Goal: Information Seeking & Learning: Compare options

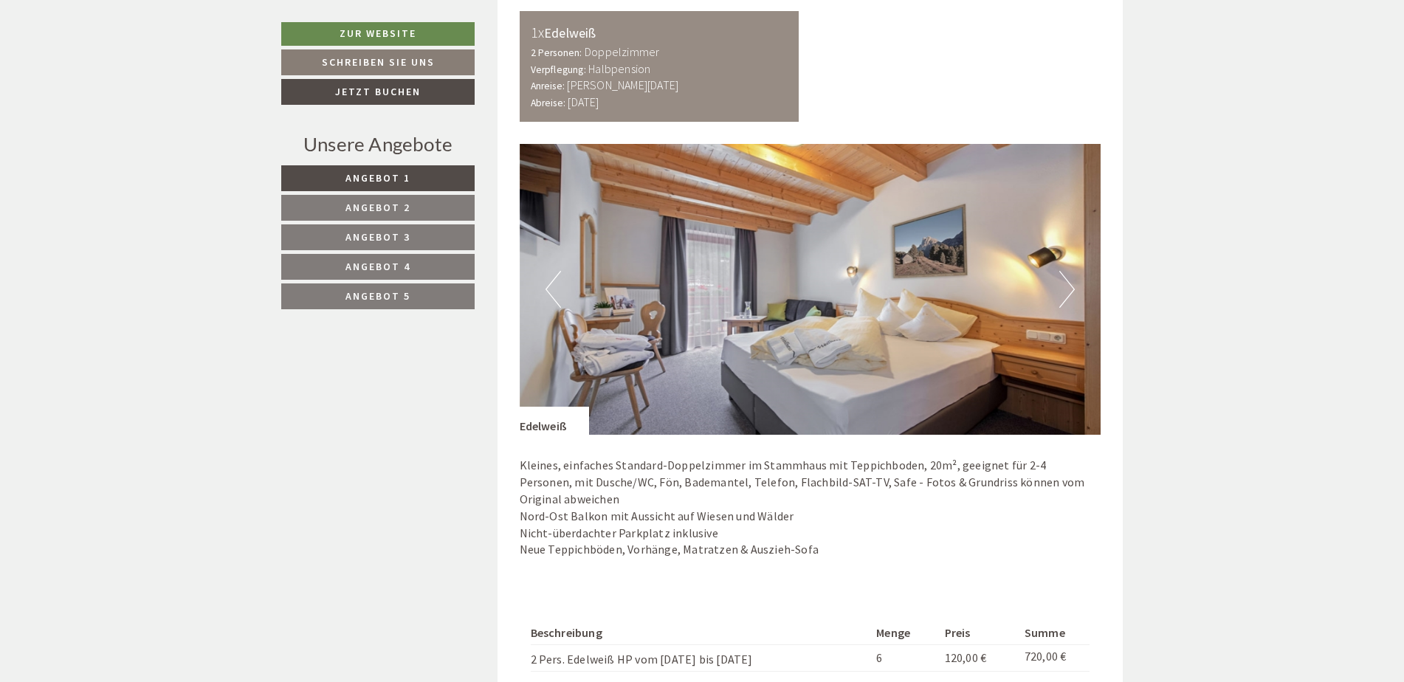
scroll to position [2804, 0]
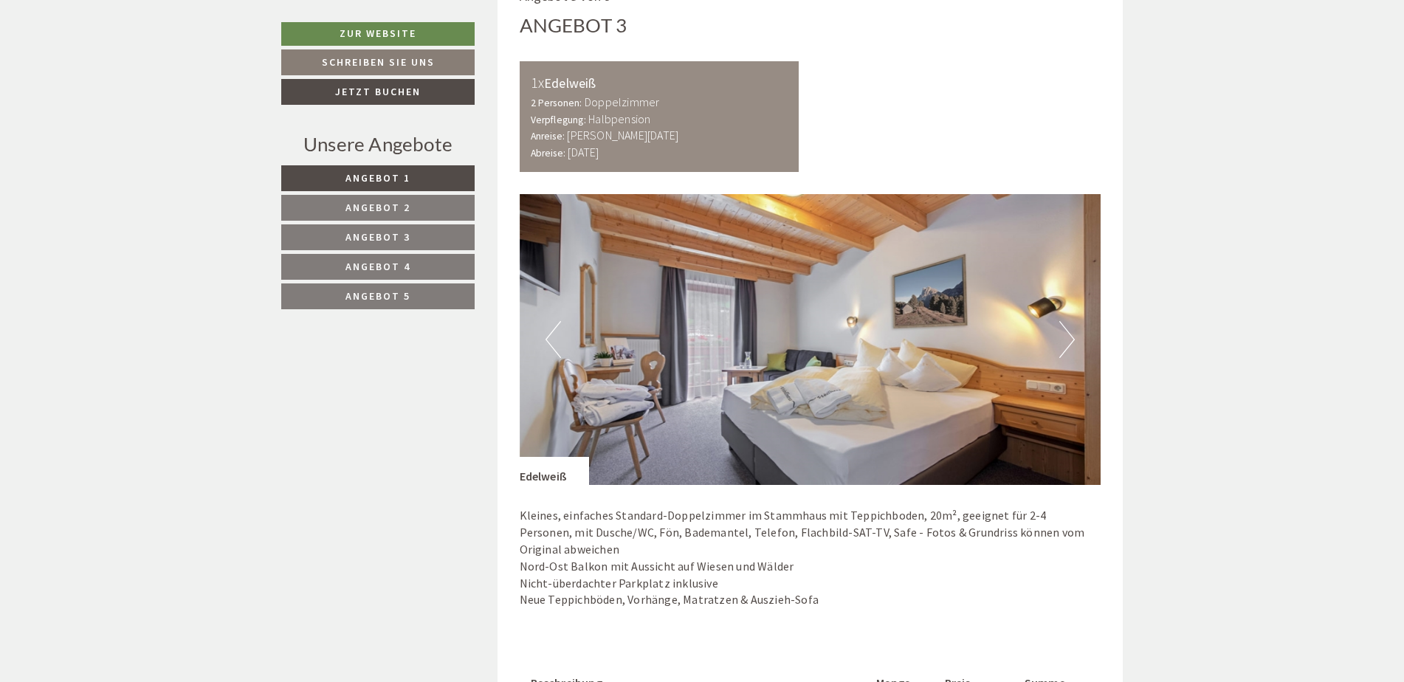
click at [413, 204] on link "Angebot 2" at bounding box center [377, 208] width 193 height 26
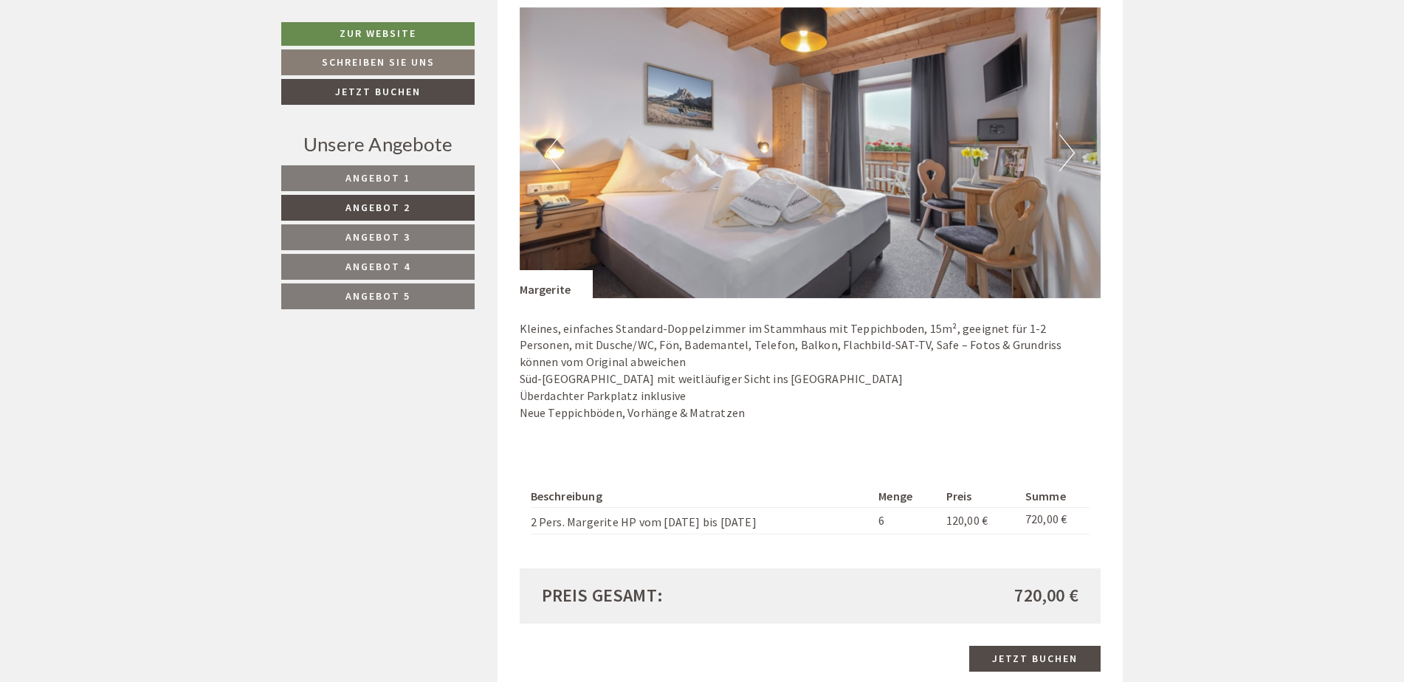
scroll to position [1189, 0]
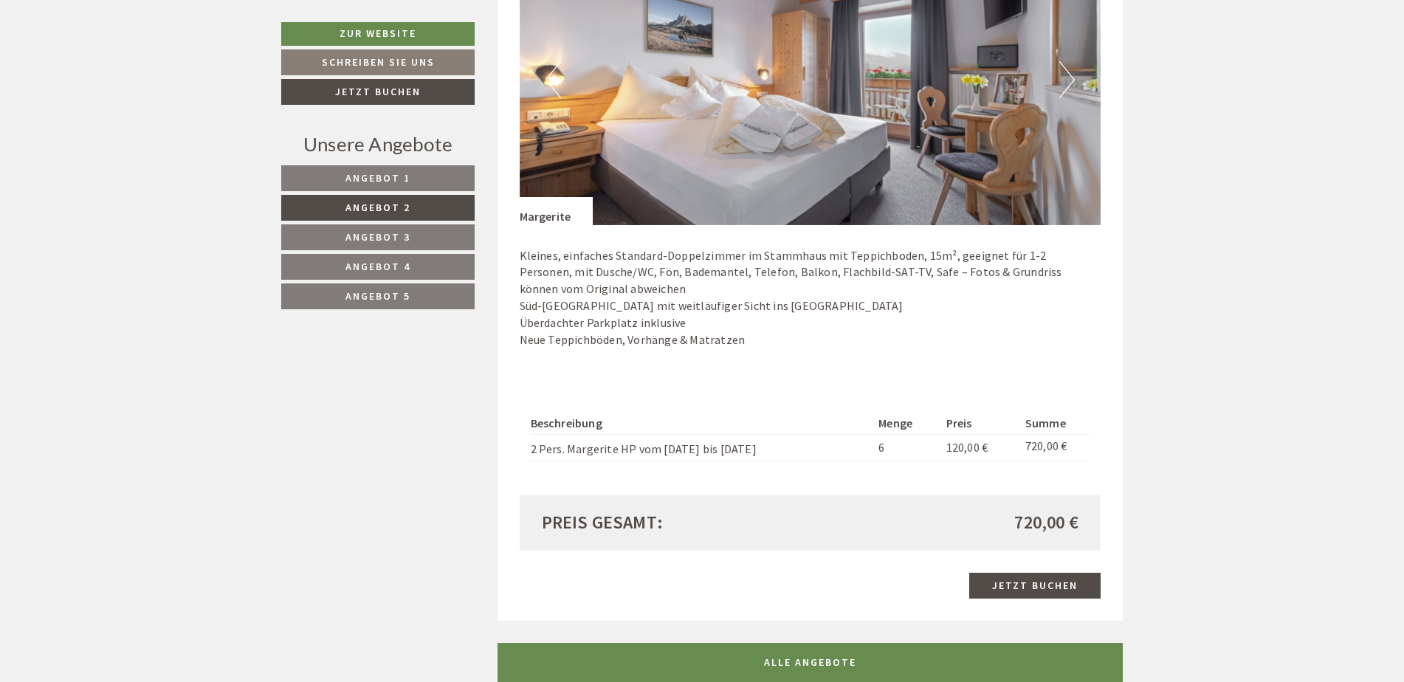
click at [413, 238] on link "Angebot 3" at bounding box center [377, 237] width 193 height 26
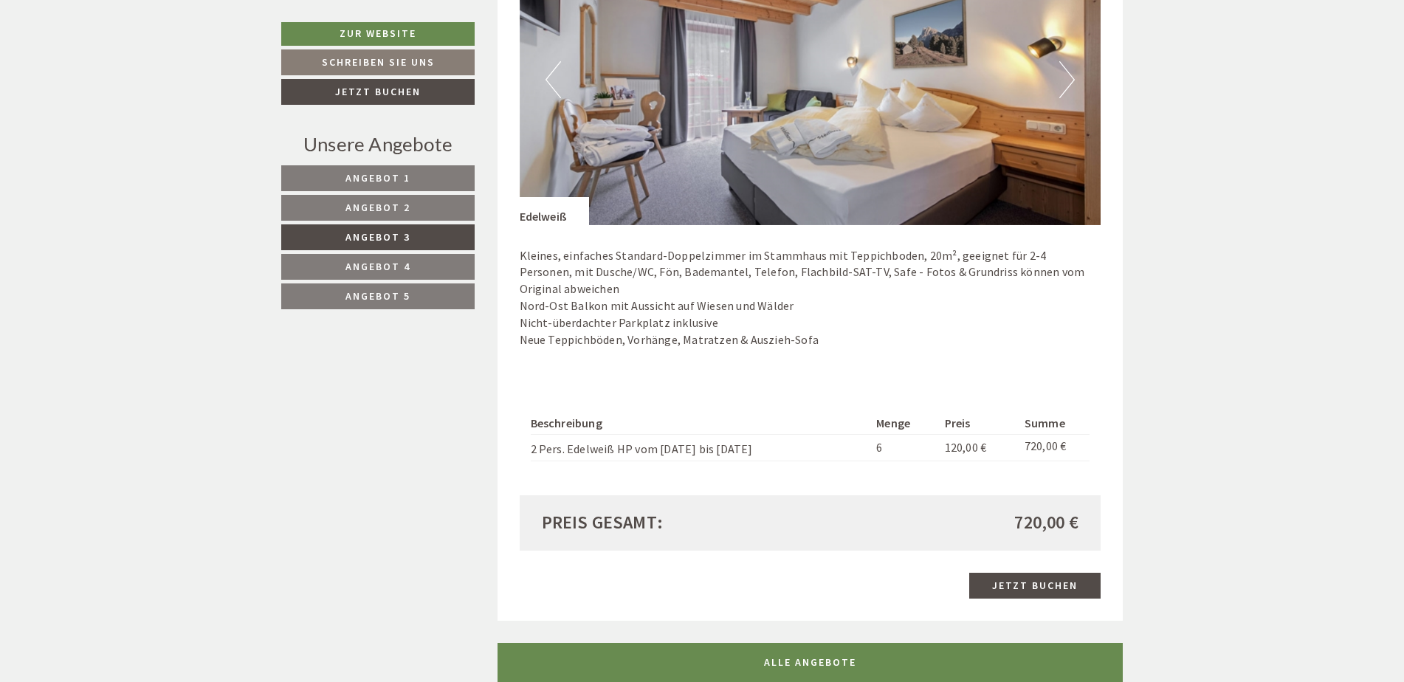
scroll to position [894, 0]
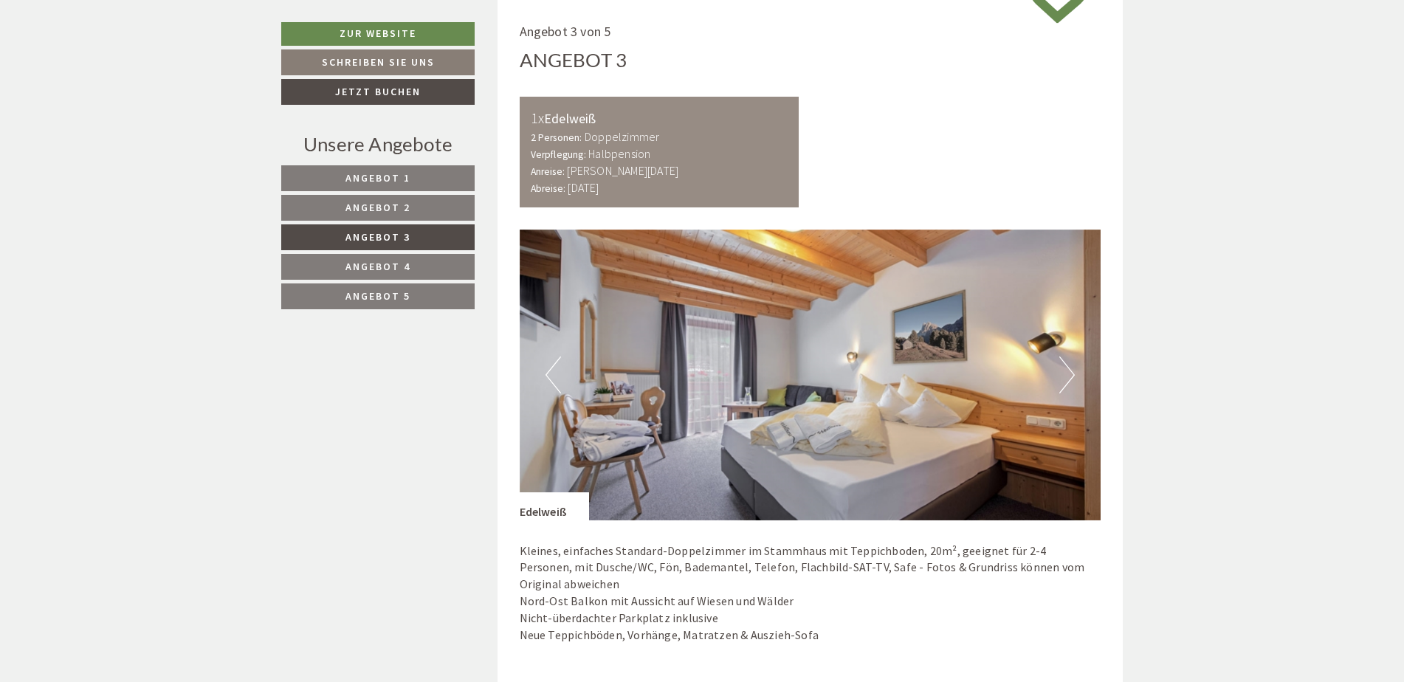
click at [410, 259] on link "Angebot 4" at bounding box center [377, 267] width 193 height 26
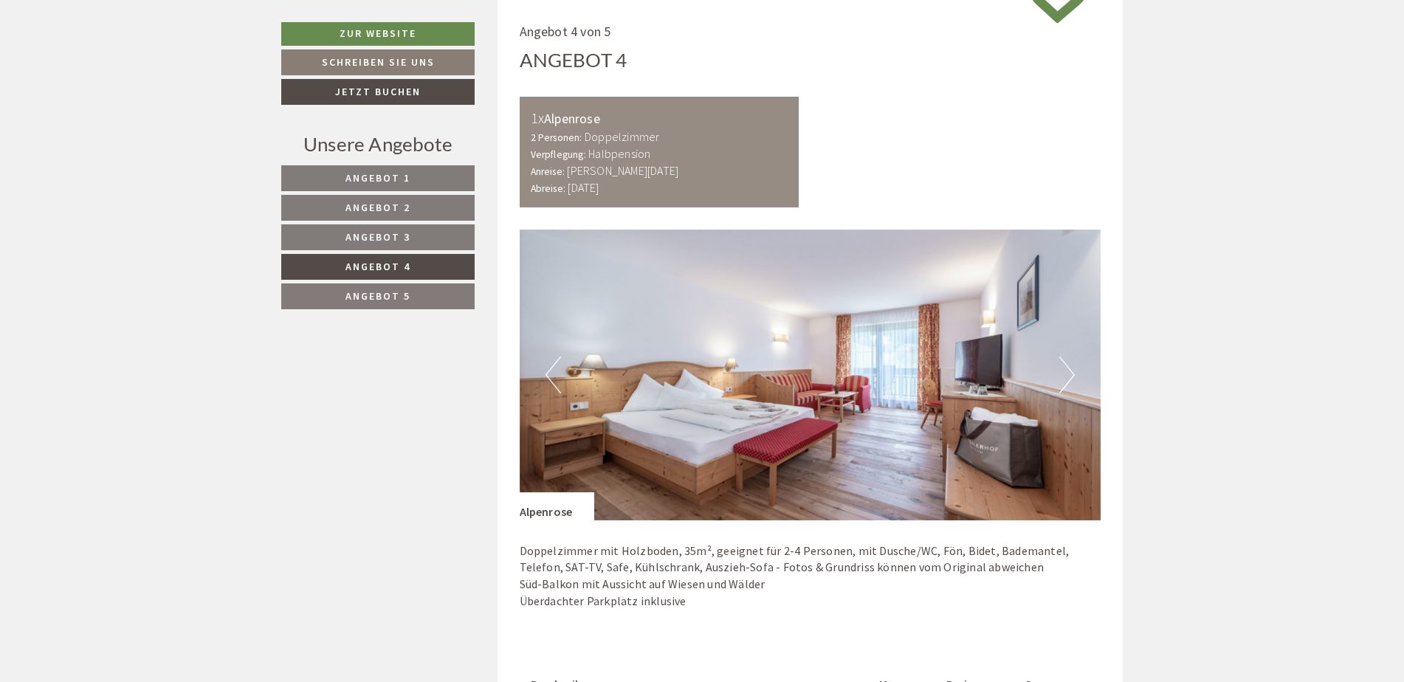
click at [415, 293] on link "Angebot 5" at bounding box center [377, 296] width 193 height 26
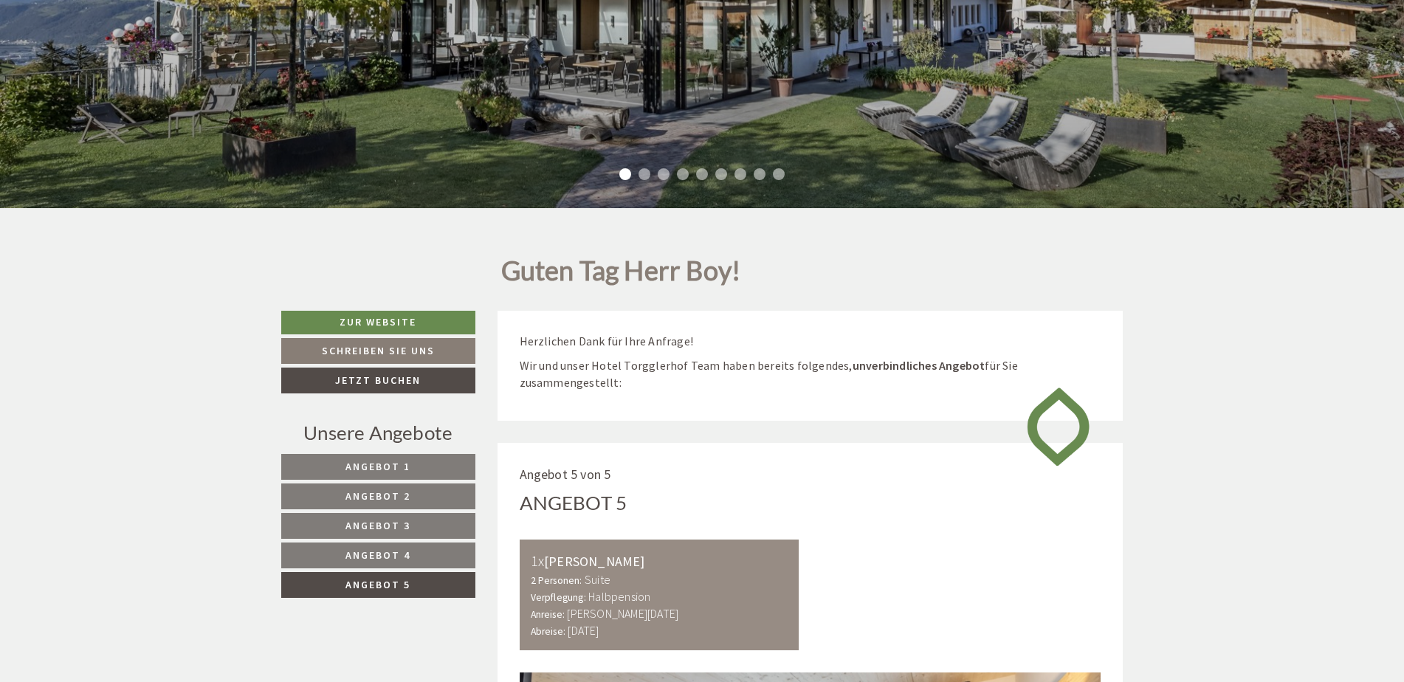
scroll to position [672, 0]
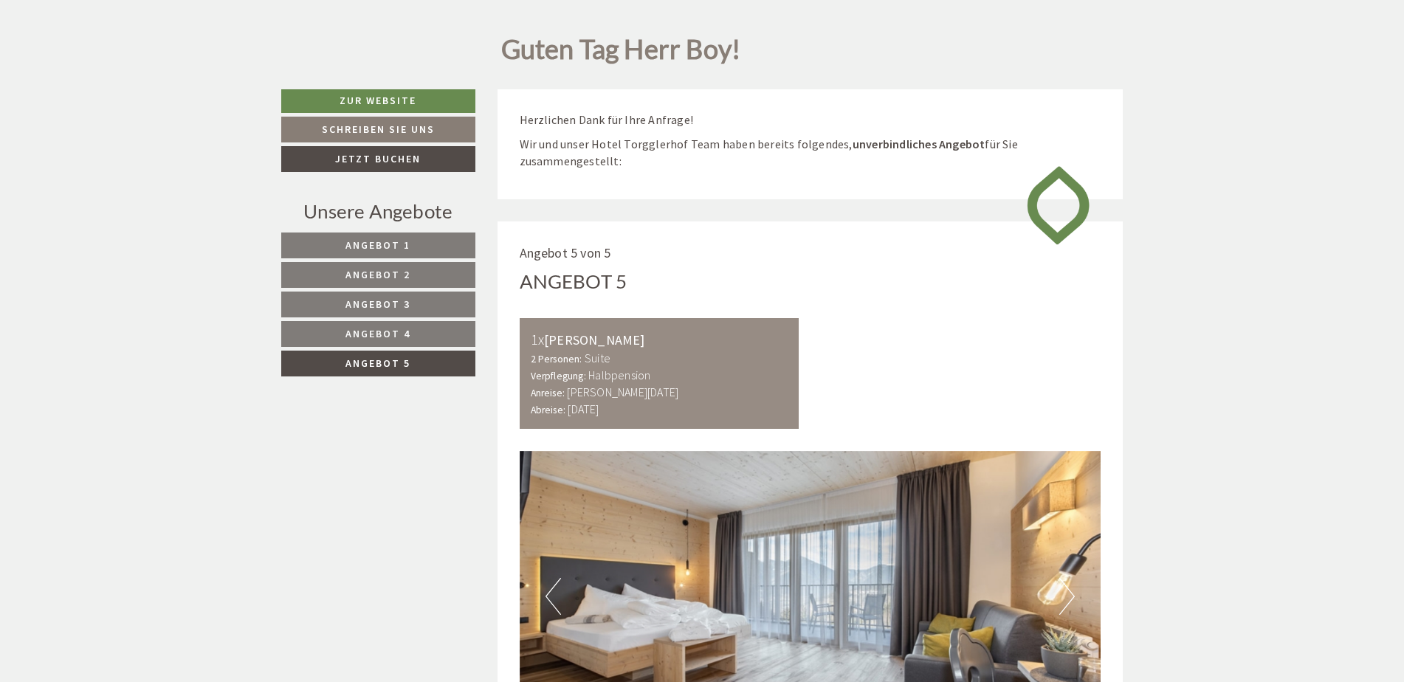
click at [396, 325] on link "Angebot 4" at bounding box center [378, 334] width 194 height 26
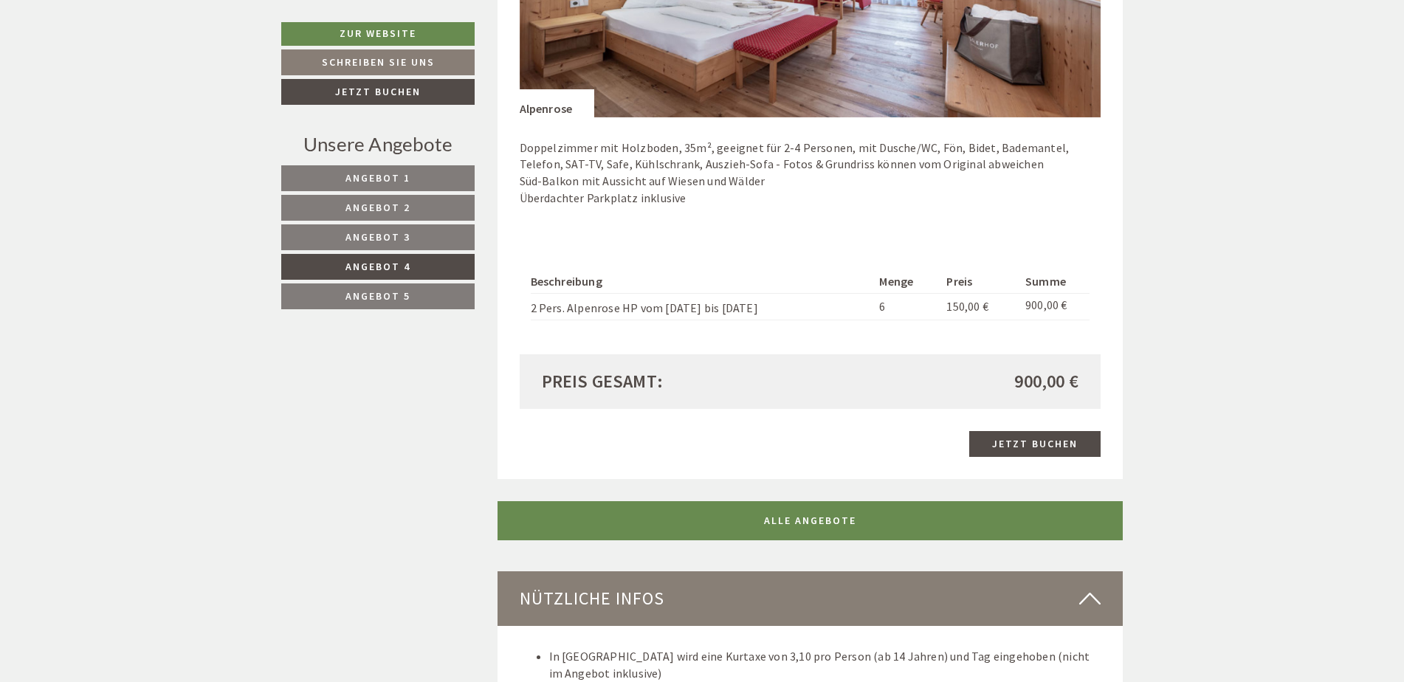
scroll to position [1336, 0]
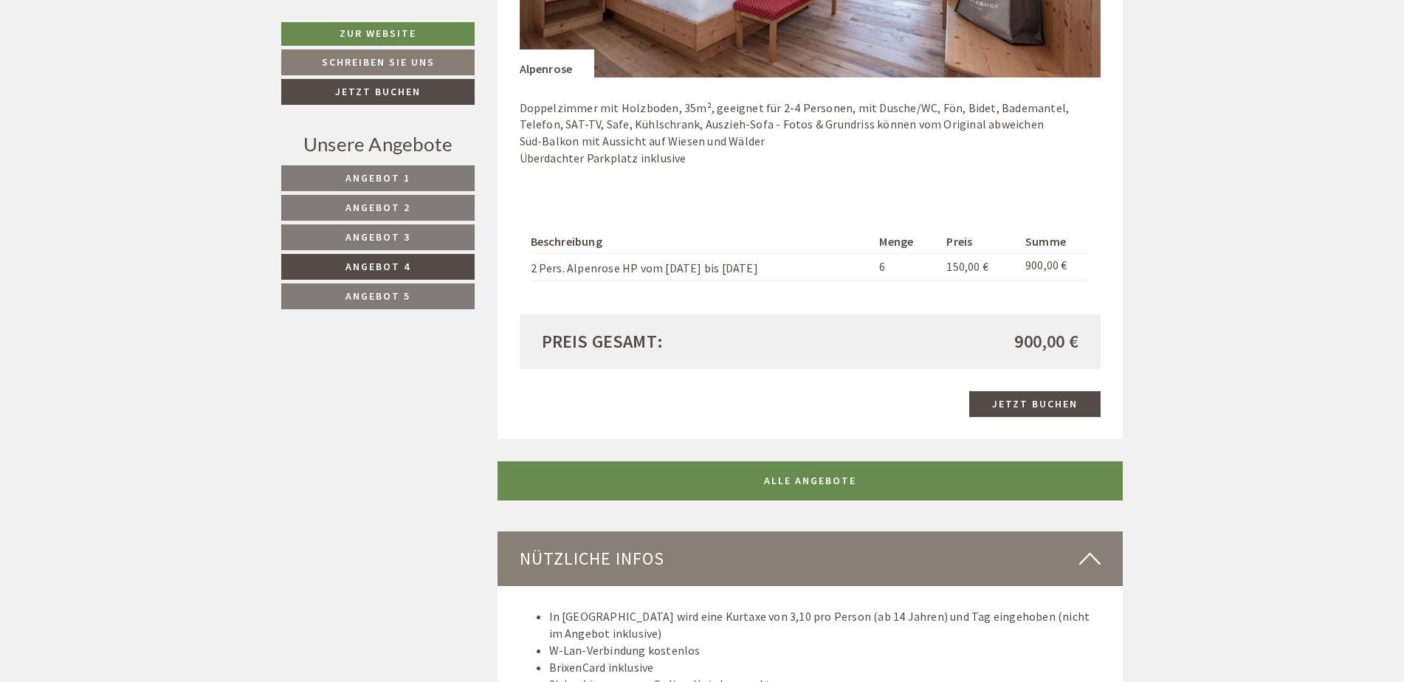
click at [399, 228] on link "Angebot 3" at bounding box center [377, 237] width 193 height 26
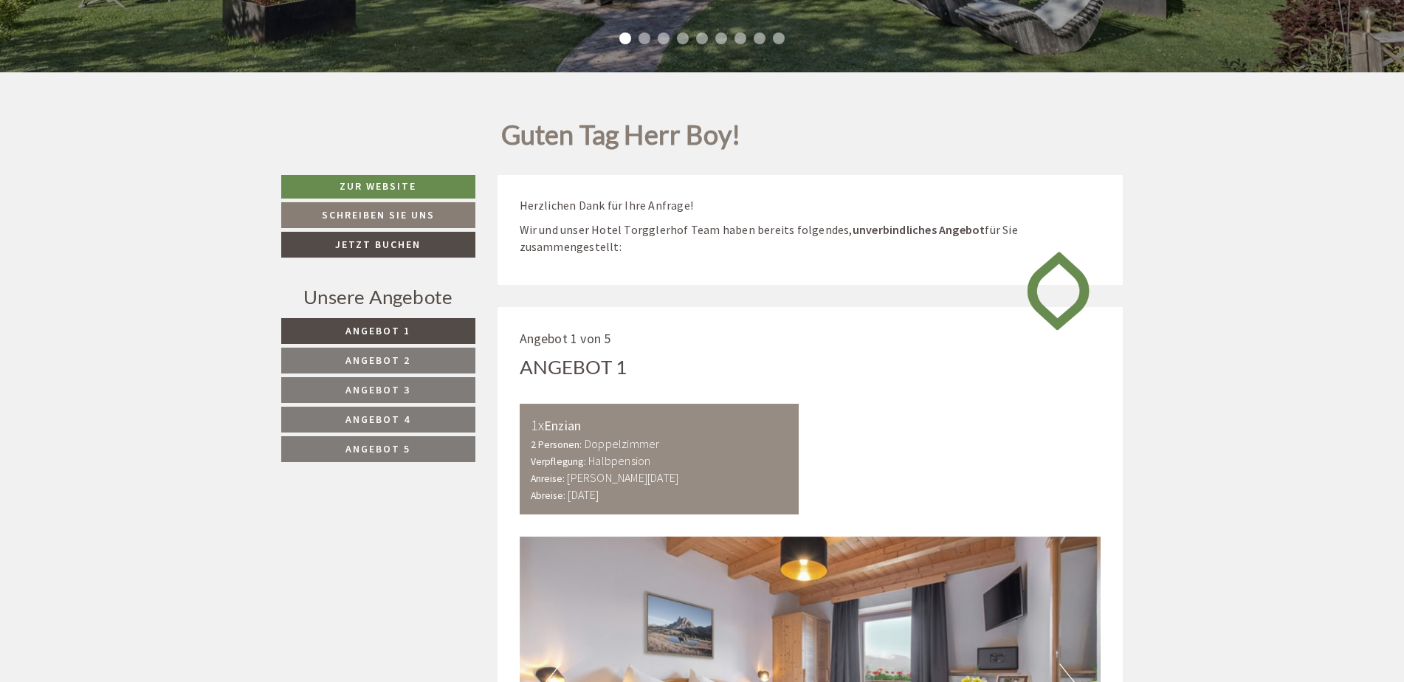
scroll to position [590, 0]
